Goal: Information Seeking & Learning: Learn about a topic

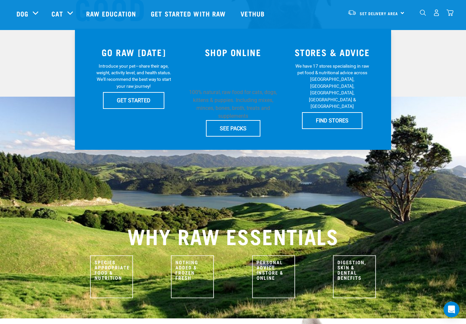
scroll to position [128, 0]
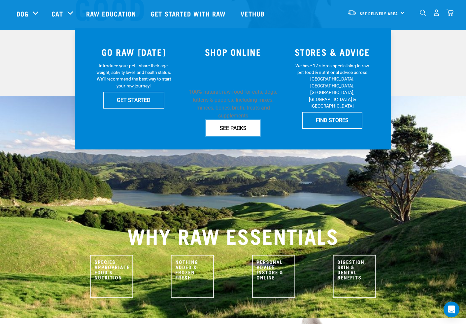
click at [225, 127] on link "SEE PACKS" at bounding box center [233, 128] width 54 height 17
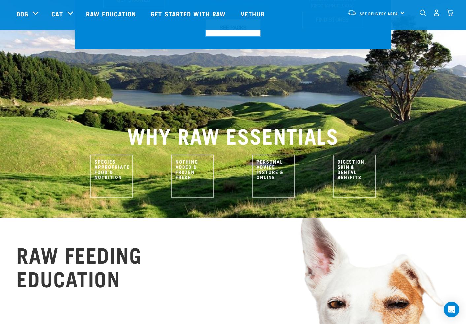
scroll to position [363, 0]
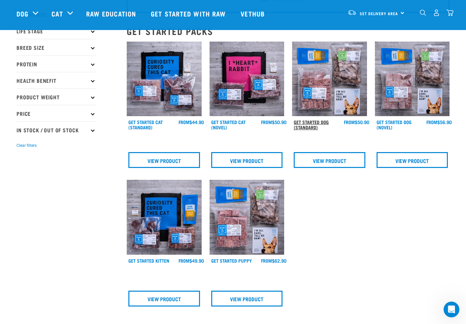
scroll to position [59, 0]
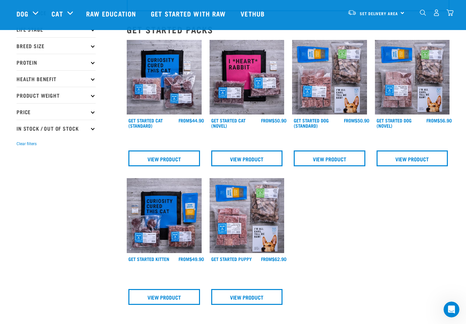
click at [314, 123] on h4 "Get Started Dog (Standard)" at bounding box center [319, 124] width 50 height 13
click at [310, 157] on link "View Product" at bounding box center [330, 159] width 72 height 16
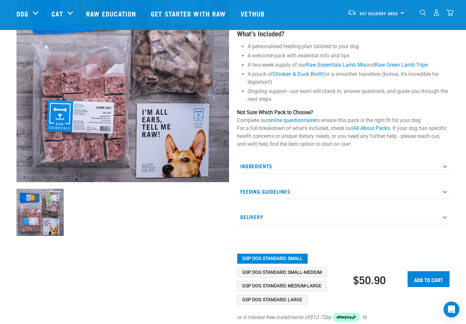
scroll to position [89, 0]
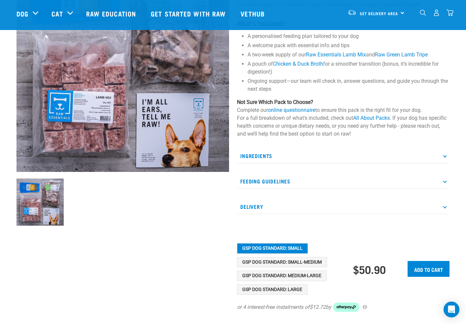
click at [380, 154] on p "Ingredients" at bounding box center [343, 156] width 213 height 15
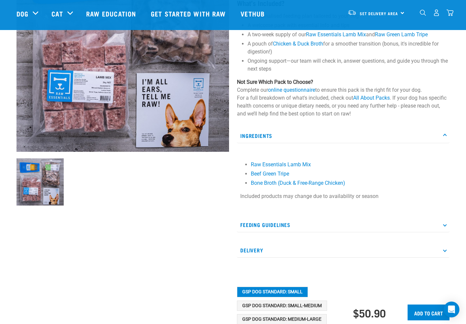
scroll to position [112, 0]
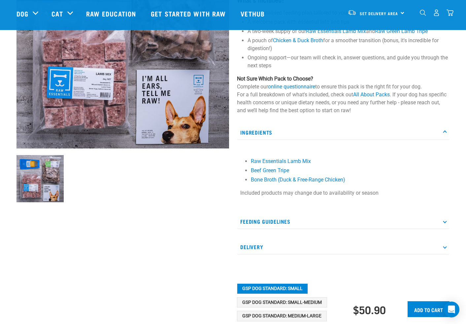
click at [327, 223] on p "Feeding Guidelines" at bounding box center [343, 221] width 213 height 15
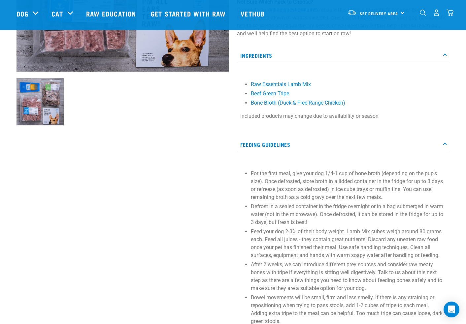
scroll to position [194, 0]
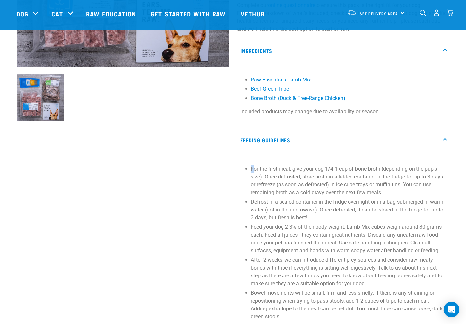
drag, startPoint x: 278, startPoint y: 167, endPoint x: 360, endPoint y: 163, distance: 82.3
click at [360, 163] on div "For the first meal, give your dog 1/4-1 cup of bone broth (depending on the pup…" at bounding box center [343, 241] width 213 height 168
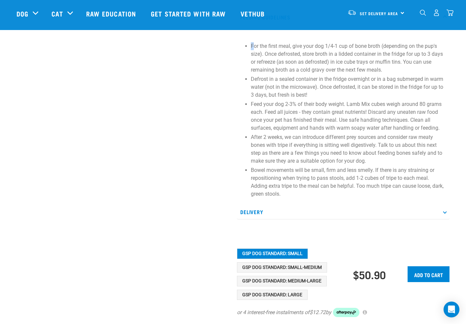
scroll to position [345, 0]
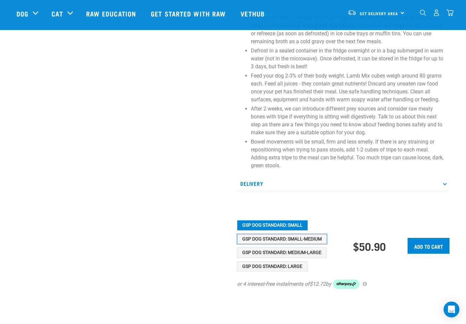
click at [290, 239] on button "GSP Dog Standard: Small-Medium" at bounding box center [282, 239] width 90 height 11
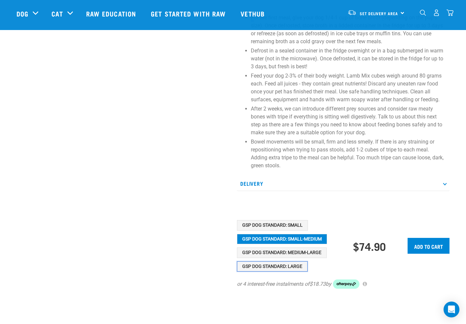
click at [283, 266] on button "GSP Dog Standard: Large" at bounding box center [272, 267] width 71 height 11
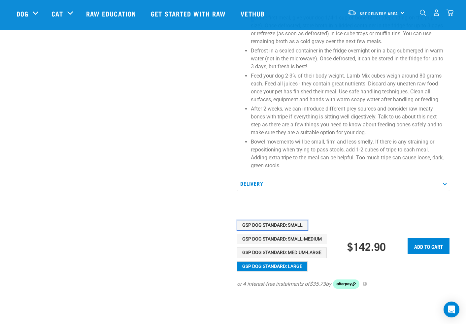
click at [289, 224] on button "GSP Dog Standard: Small" at bounding box center [272, 225] width 71 height 11
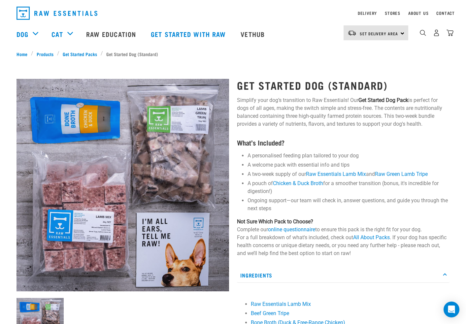
scroll to position [0, 0]
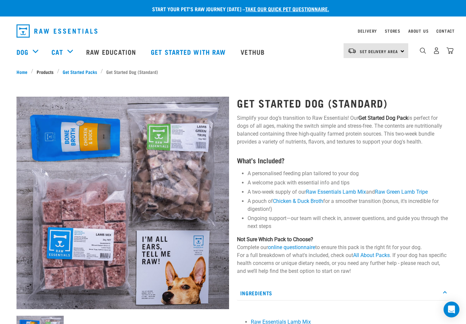
click at [42, 71] on link "Products" at bounding box center [45, 71] width 24 height 7
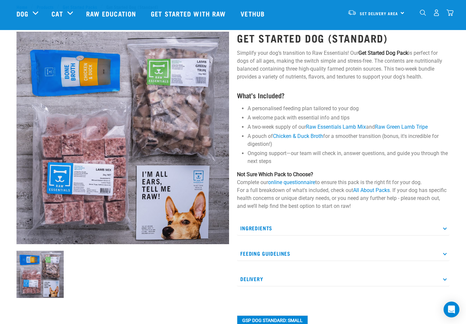
scroll to position [77, 0]
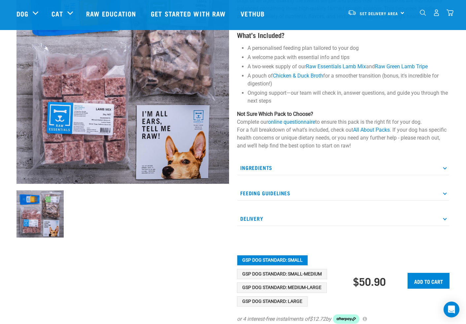
click at [277, 161] on p "Ingredients" at bounding box center [343, 168] width 213 height 15
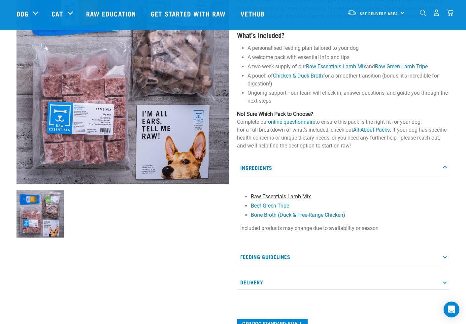
click at [271, 195] on link "Raw Essentials Lamb Mix" at bounding box center [281, 197] width 60 height 6
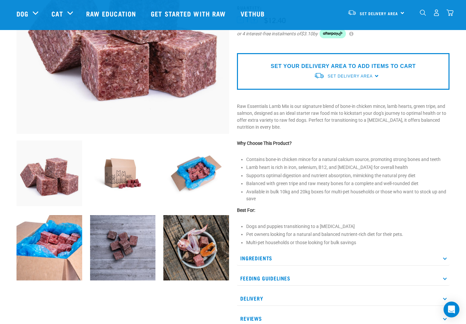
scroll to position [135, 0]
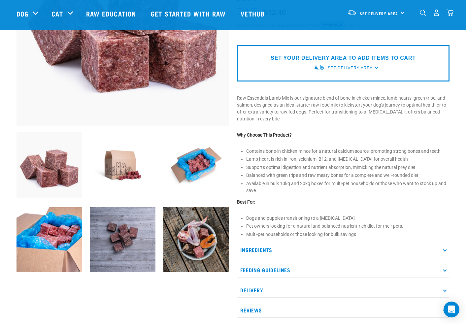
click at [202, 172] on img at bounding box center [196, 165] width 66 height 66
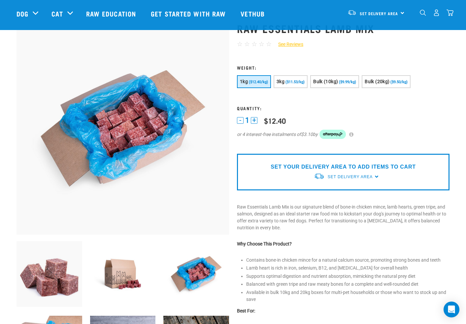
scroll to position [26, 0]
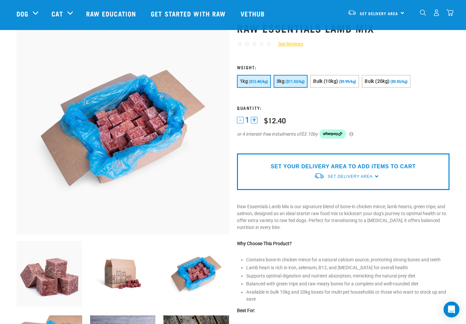
click at [285, 80] on button "3kg ($11.53/kg)" at bounding box center [291, 81] width 34 height 13
click at [261, 85] on button "1kg ($12.40/kg)" at bounding box center [254, 81] width 34 height 13
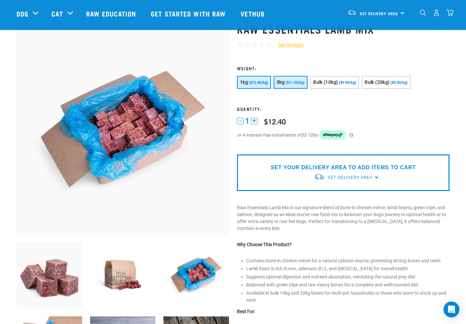
click at [291, 83] on span "($11.53/kg)" at bounding box center [295, 83] width 19 height 4
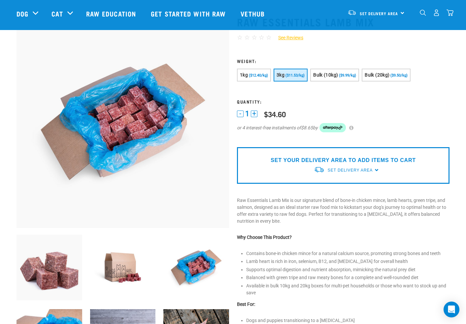
scroll to position [38, 0]
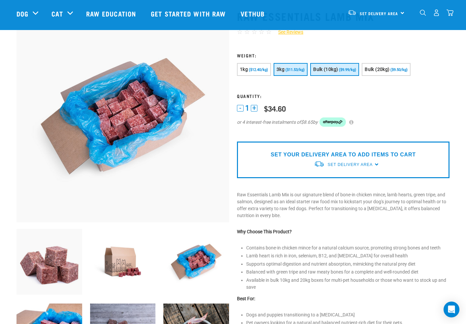
click at [315, 71] on span "Bulk (10kg)" at bounding box center [325, 69] width 25 height 5
click at [295, 72] on button "3kg ($11.53/kg)" at bounding box center [291, 69] width 34 height 13
click at [319, 70] on span "Bulk (10kg)" at bounding box center [325, 69] width 25 height 5
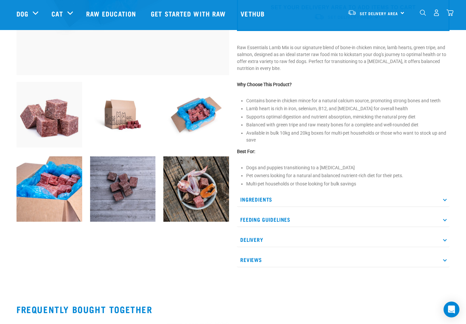
scroll to position [187, 0]
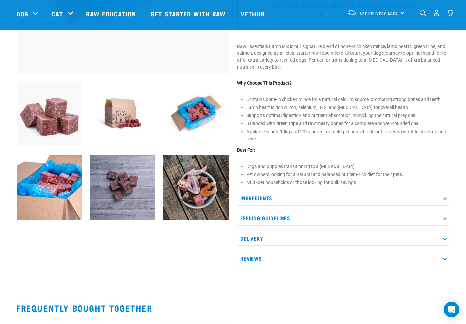
click at [292, 215] on p "Feeding Guidelines" at bounding box center [343, 218] width 213 height 15
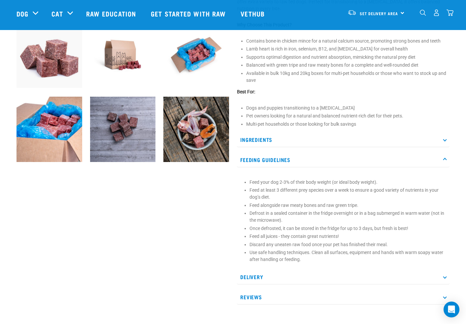
scroll to position [280, 0]
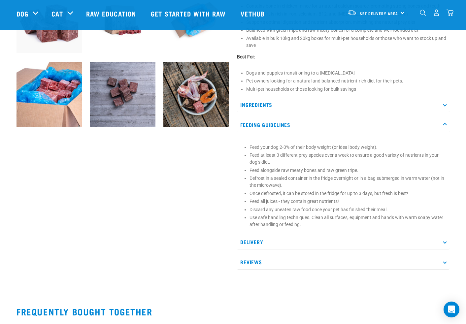
click at [284, 256] on p "Reviews" at bounding box center [343, 262] width 213 height 15
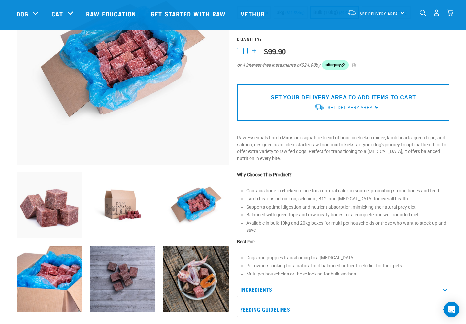
scroll to position [0, 0]
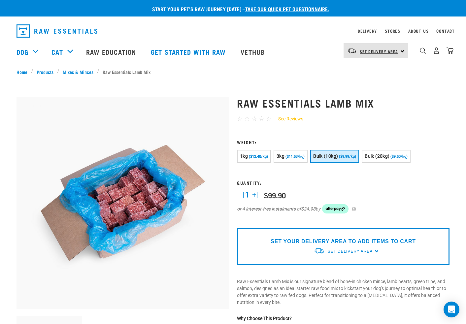
click at [386, 51] on span "Set Delivery Area" at bounding box center [379, 51] width 38 height 2
click at [371, 69] on link "[GEOGRAPHIC_DATA]" at bounding box center [375, 69] width 63 height 15
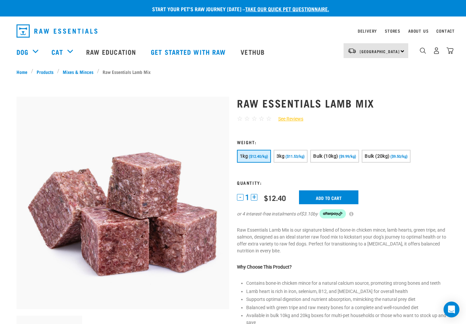
click at [258, 158] on span "($12.40/kg)" at bounding box center [258, 157] width 19 height 4
click at [277, 159] on button "3kg ($11.53/kg)" at bounding box center [291, 156] width 34 height 13
click at [255, 160] on button "1kg ($12.40/kg)" at bounding box center [254, 156] width 34 height 13
click at [246, 52] on link "Vethub" at bounding box center [253, 52] width 39 height 26
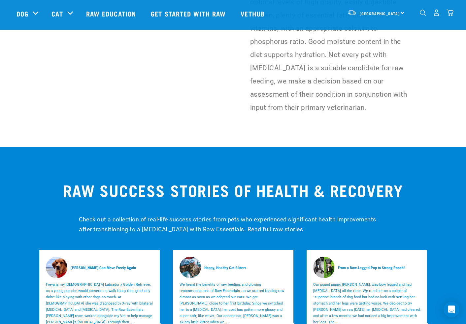
scroll to position [1864, 0]
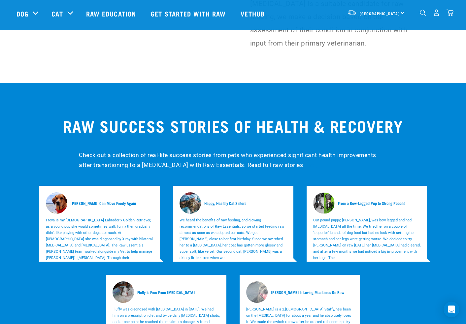
click at [101, 217] on p "Freya is my [DEMOGRAPHIC_DATA] Labrador x Golden Retriever, as a young pup she …" at bounding box center [99, 239] width 107 height 44
click at [85, 217] on p "Freya is my [DEMOGRAPHIC_DATA] Labrador x Golden Retriever, as a young pup she …" at bounding box center [99, 239] width 107 height 44
drag, startPoint x: 94, startPoint y: 163, endPoint x: 95, endPoint y: 158, distance: 5.7
click at [94, 200] on h5 "[PERSON_NAME] Can Move Freely Again" at bounding box center [103, 203] width 65 height 6
click at [95, 193] on div "[PERSON_NAME] Can Move Freely Again" at bounding box center [99, 203] width 107 height 21
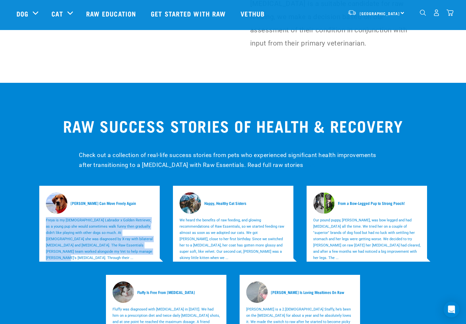
drag, startPoint x: 113, startPoint y: 213, endPoint x: 119, endPoint y: 216, distance: 6.1
click at [119, 216] on div "[PERSON_NAME] Can Move Freely Again [PERSON_NAME] is my [DEMOGRAPHIC_DATA] Labr…" at bounding box center [99, 224] width 121 height 76
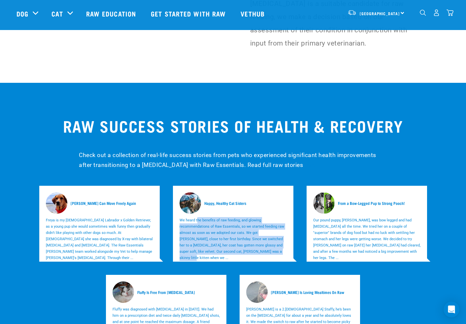
drag, startPoint x: 198, startPoint y: 177, endPoint x: 243, endPoint y: 214, distance: 58.8
click at [244, 214] on div "Happy, Healthy Cat Sisters We heard the benefits of raw feeding, and glowing re…" at bounding box center [233, 224] width 121 height 76
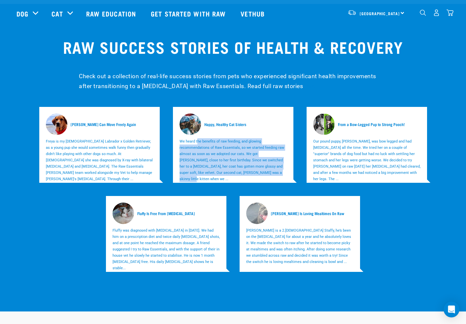
scroll to position [1876, 0]
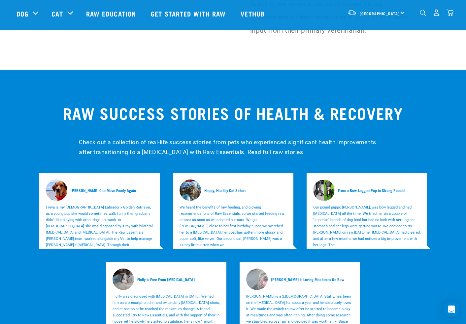
click at [249, 133] on div "Check out a collection of real-life success stories from pets who experienced s…" at bounding box center [233, 147] width 316 height 29
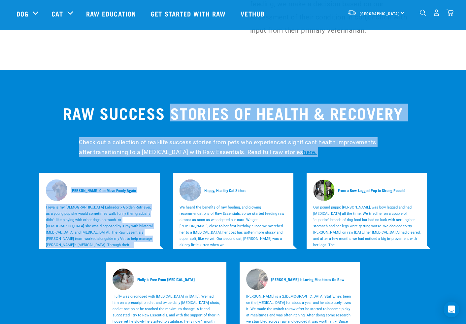
drag, startPoint x: 172, startPoint y: 77, endPoint x: 294, endPoint y: 122, distance: 129.8
click at [294, 122] on div "RAW SUCCESS STORIES OF HEALTH & RECOVERY Check out a collection of real-life su…" at bounding box center [233, 224] width 466 height 308
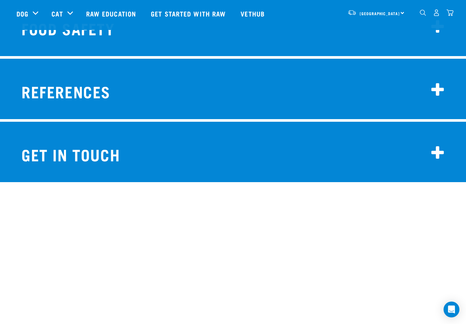
scroll to position [5322, 0]
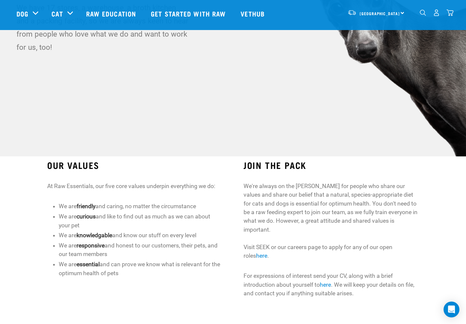
scroll to position [74, 0]
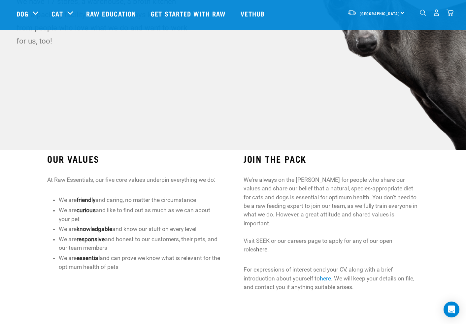
click at [256, 246] on link "here" at bounding box center [261, 249] width 11 height 7
